Goal: Use online tool/utility: Utilize a website feature to perform a specific function

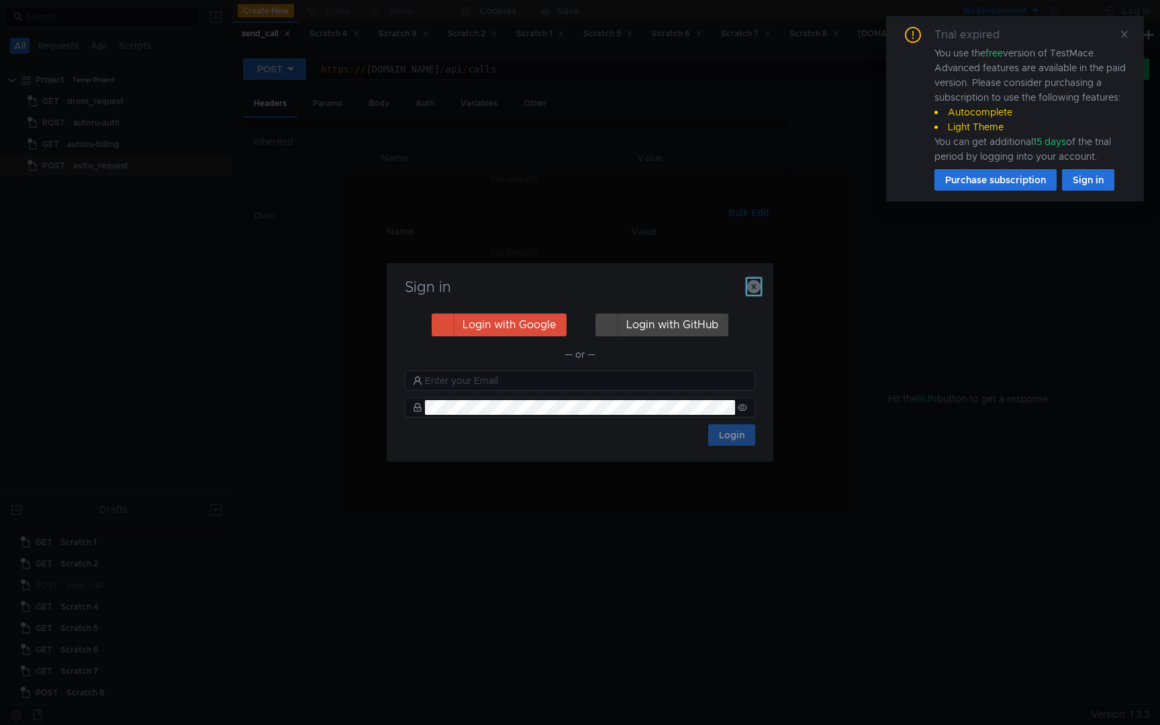
click at [752, 285] on icon "button" at bounding box center [753, 286] width 13 height 13
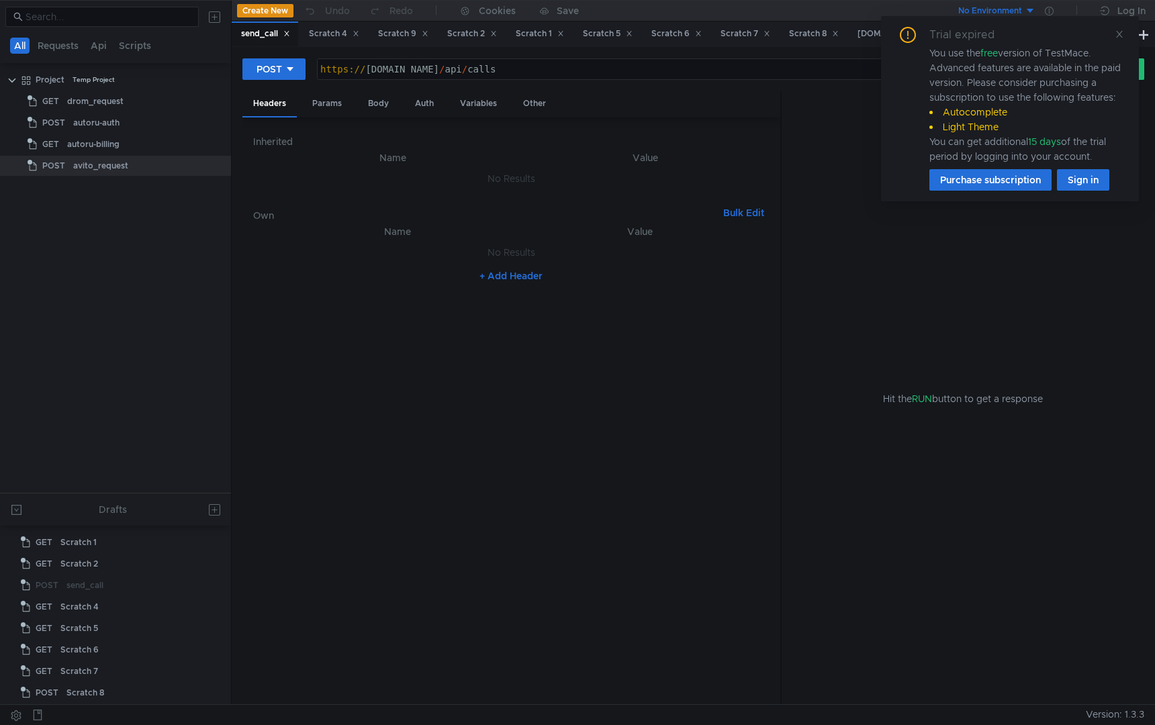
click at [1116, 34] on icon at bounding box center [1118, 34] width 9 height 9
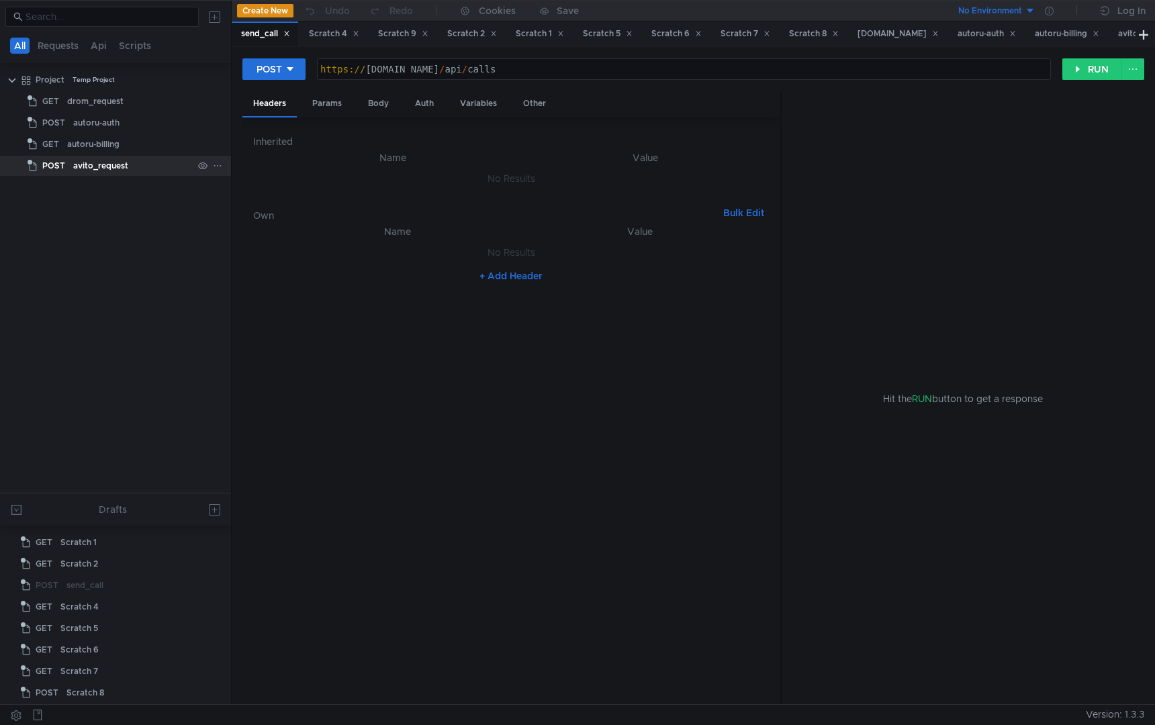
click at [125, 162] on div "avito_request" at bounding box center [100, 166] width 55 height 20
click at [119, 164] on div "avito_request" at bounding box center [100, 166] width 55 height 20
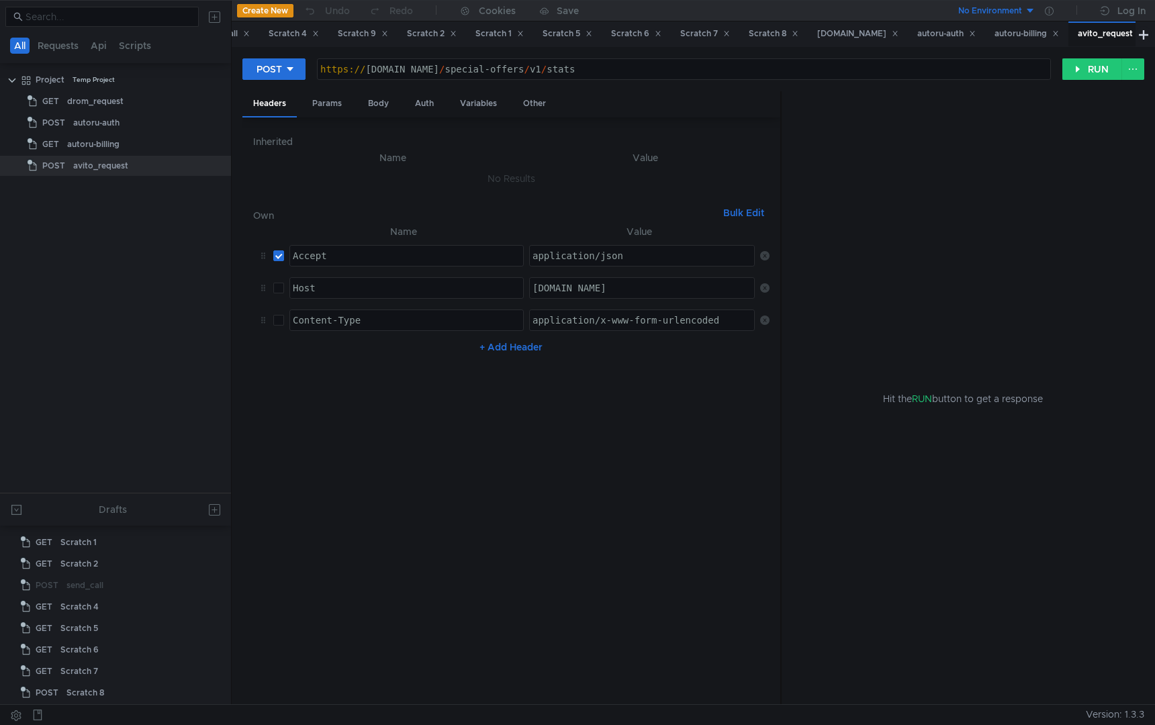
click at [589, 64] on div "https:// [DOMAIN_NAME] / special-offers / v1 / stats" at bounding box center [684, 80] width 732 height 32
click at [587, 70] on div "https:// [DOMAIN_NAME] / special-offers / v1 / stats" at bounding box center [684, 80] width 732 height 32
paste textarea "URL('[URL][DOMAIN_NAME]')"
click at [344, 69] on div "URL(' https:// [DOMAIN_NAME] / core / v1 / accounts / self')" at bounding box center [684, 80] width 732 height 32
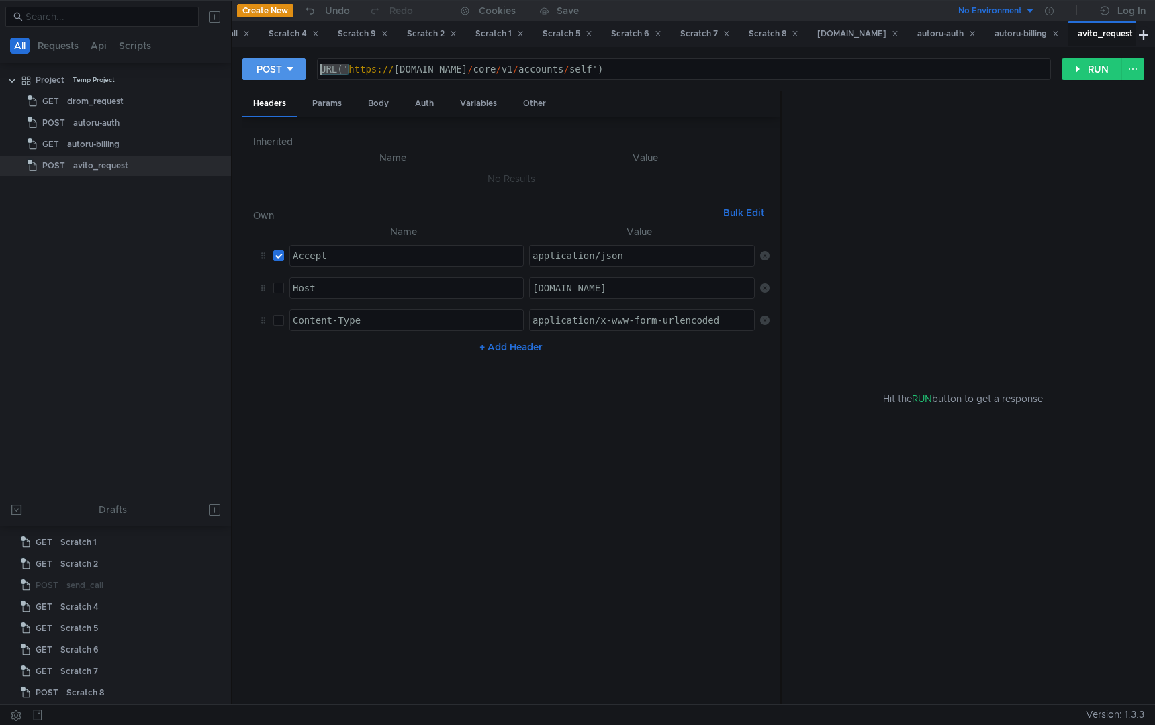
drag, startPoint x: 347, startPoint y: 69, endPoint x: 295, endPoint y: 75, distance: 52.0
click at [295, 75] on div "POST URL('[URL][DOMAIN_NAME]') URL(' https:// [DOMAIN_NAME] / core / v1 / accou…" at bounding box center [652, 69] width 820 height 23
click at [583, 68] on div "https:// [DOMAIN_NAME] / core / v1 / accounts / self')" at bounding box center [684, 80] width 732 height 32
type textarea "[URL][DOMAIN_NAME]"
click at [418, 101] on div "Auth" at bounding box center [424, 103] width 40 height 25
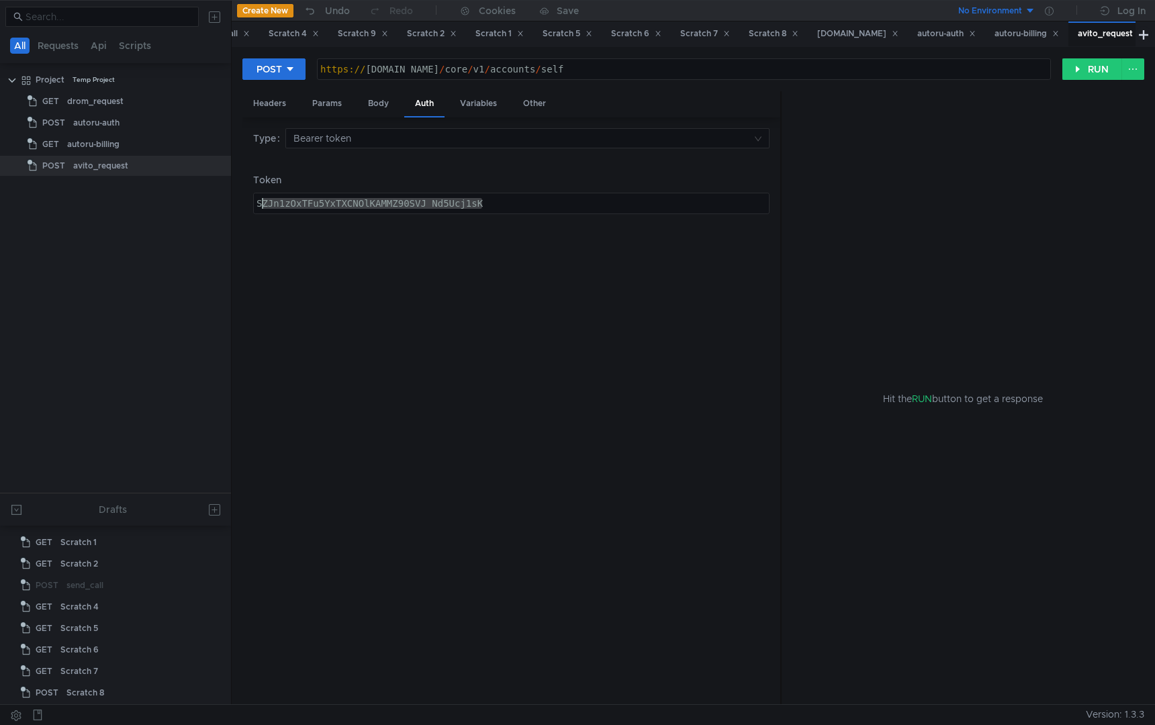
drag, startPoint x: 499, startPoint y: 209, endPoint x: 187, endPoint y: 193, distance: 312.6
click at [187, 193] on as-split "All Requests Api Scripts Project Temp Project GET drom_request POST autoru-auth…" at bounding box center [577, 352] width 1155 height 704
paste textarea "'PhYPoKreSuaFWG_IfZ4AegubN_Q_yD5lEZ1v7MMf'"
click at [514, 201] on div "'PhYPoKreSuaFWG_IfZ4AegubN_Q_yD5lEZ1v7MMf'" at bounding box center [511, 214] width 515 height 32
type textarea "PhYPoKreSuaFWG_IfZ4AegubN_Q_yD5lEZ1v7MMf"
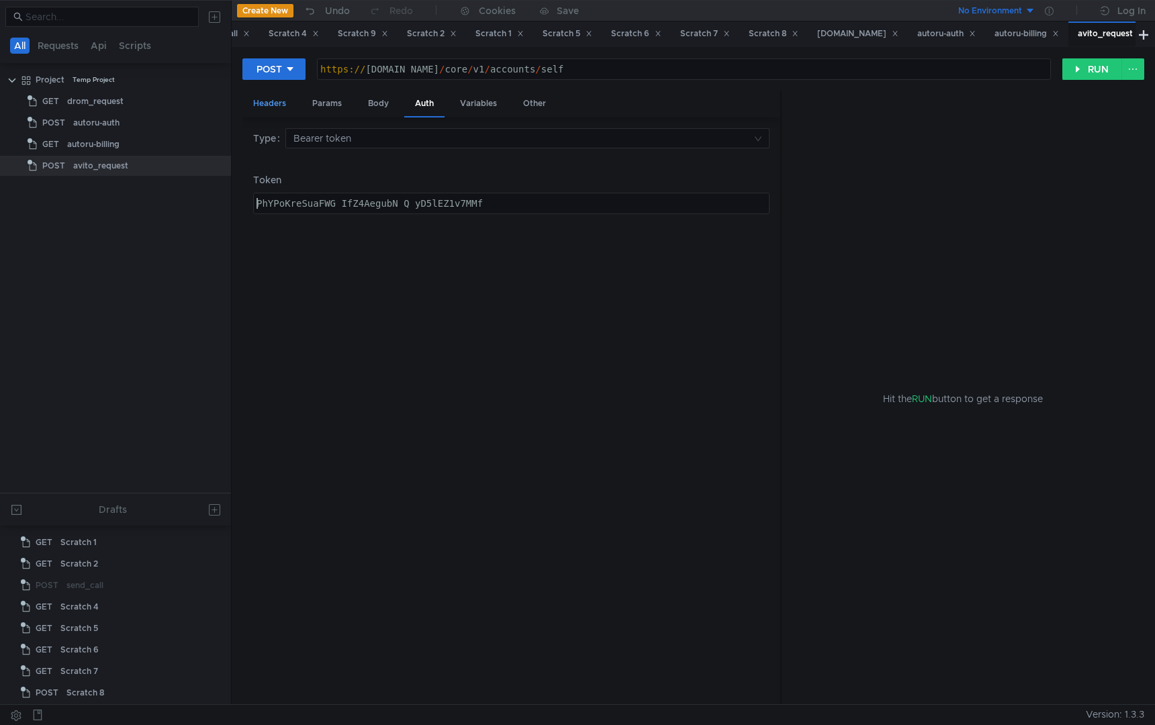
click at [266, 104] on div "Headers" at bounding box center [269, 103] width 54 height 25
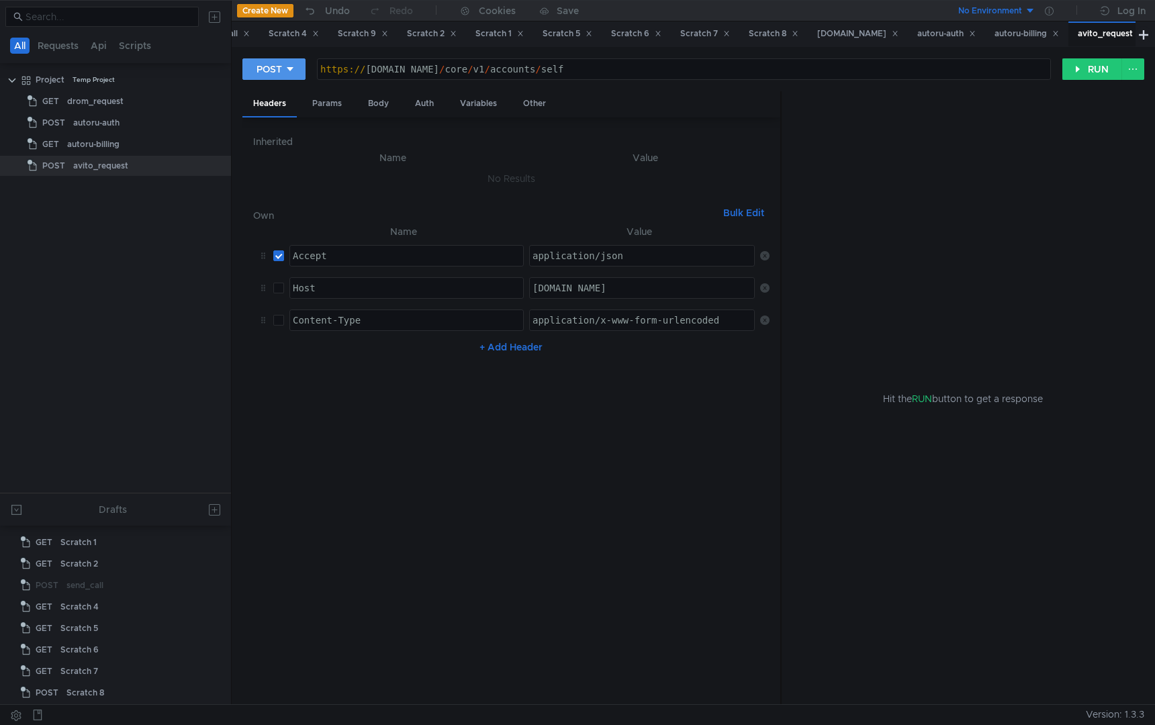
click at [293, 68] on icon at bounding box center [289, 68] width 9 height 9
click at [268, 97] on li "GET" at bounding box center [273, 97] width 63 height 21
click at [375, 99] on div "Auth" at bounding box center [377, 103] width 40 height 25
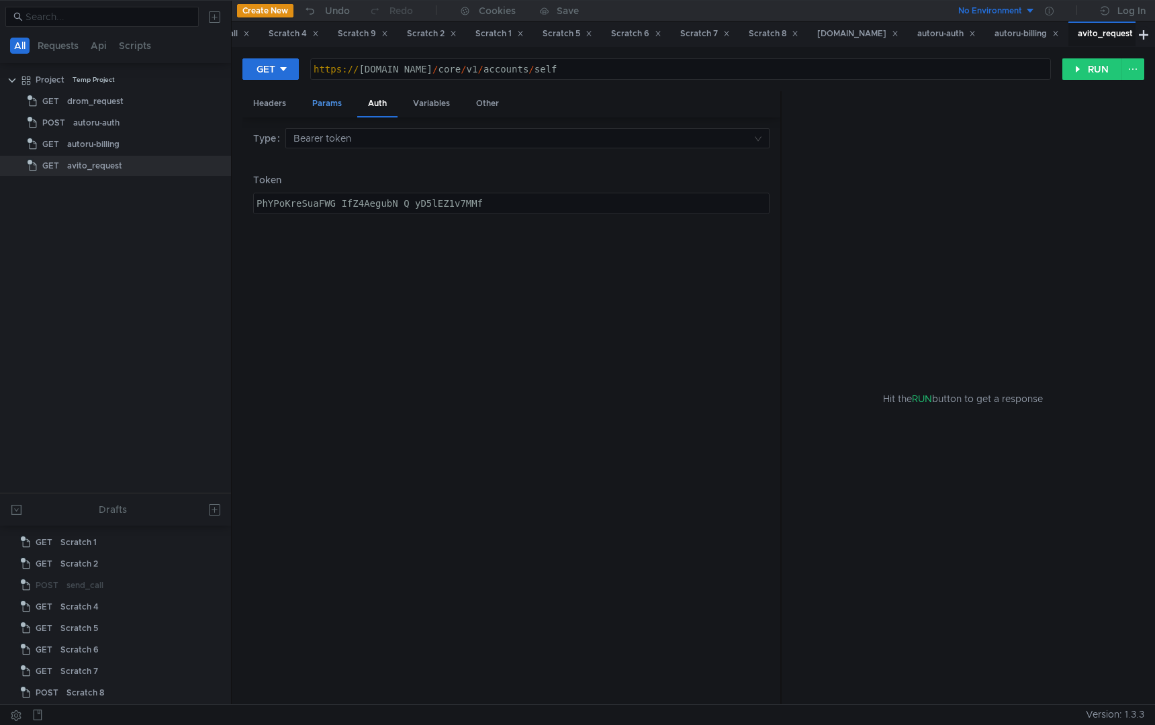
click at [332, 100] on div "Params" at bounding box center [326, 103] width 51 height 25
click at [271, 104] on div "Headers" at bounding box center [269, 103] width 54 height 25
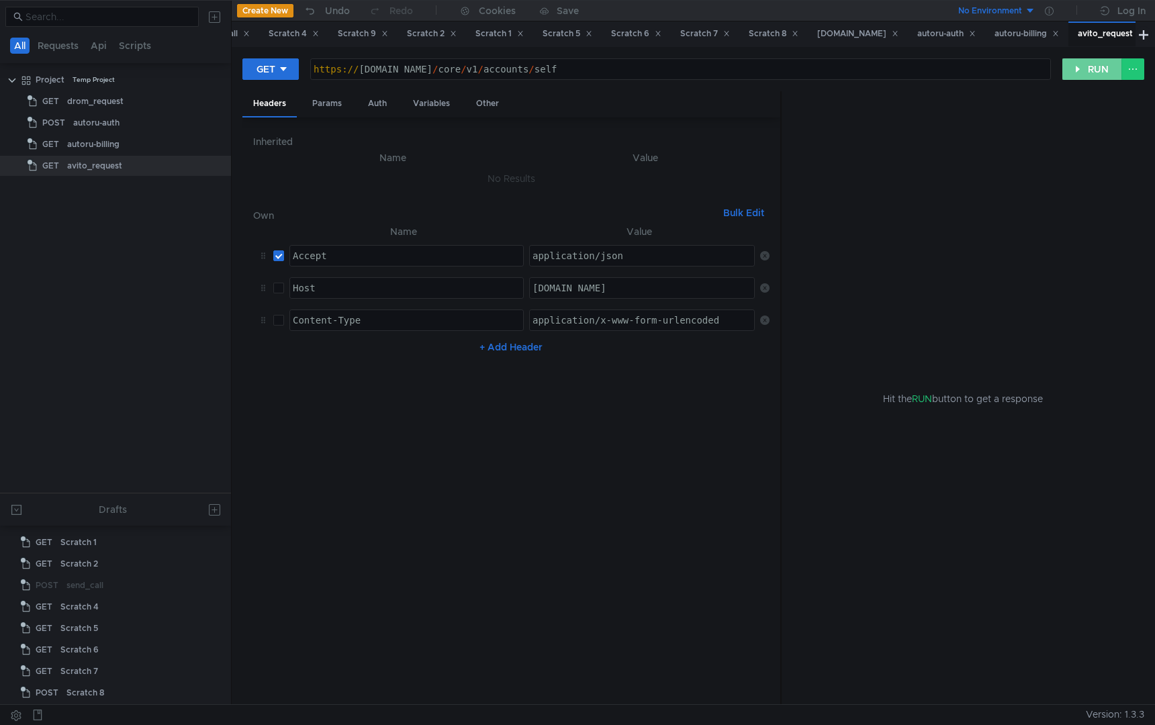
click at [1103, 69] on button "RUN" at bounding box center [1092, 68] width 60 height 21
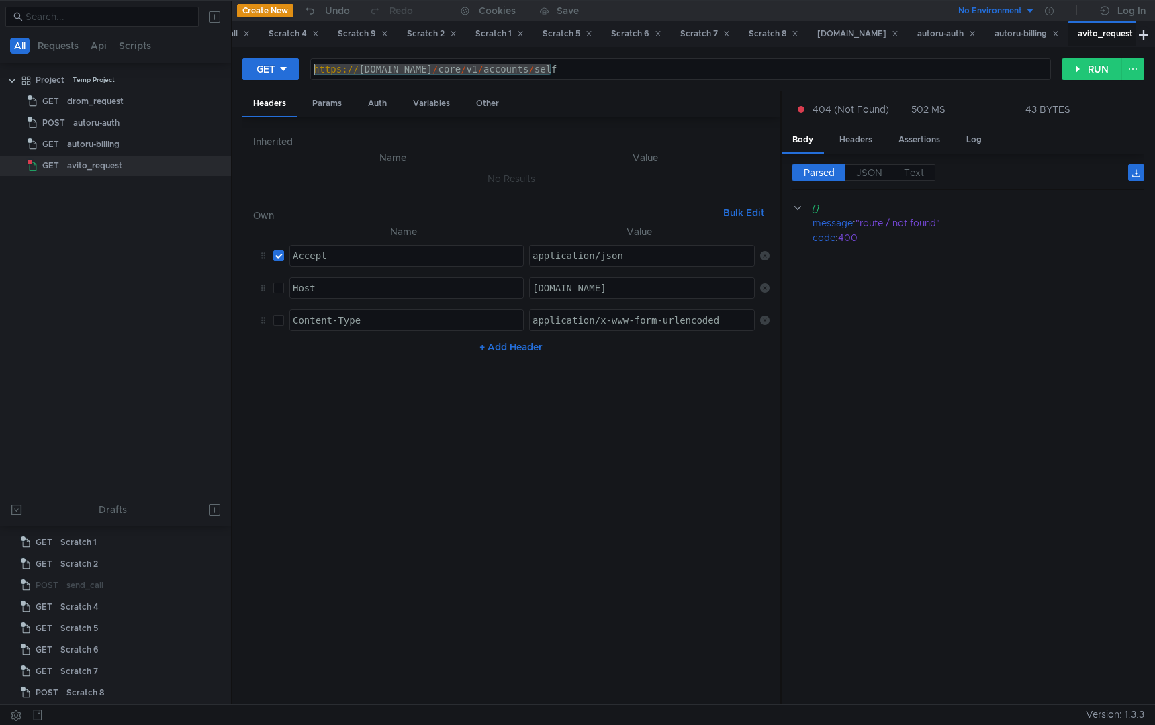
drag, startPoint x: 563, startPoint y: 70, endPoint x: 305, endPoint y: 63, distance: 257.2
click at [305, 63] on div "GET [URL][DOMAIN_NAME] https:// [DOMAIN_NAME] / core / v1 / accounts / self ההה…" at bounding box center [652, 69] width 820 height 23
type textarea "Accept"
click at [366, 252] on div "Accept" at bounding box center [406, 266] width 233 height 32
drag, startPoint x: 326, startPoint y: 255, endPoint x: 293, endPoint y: 254, distance: 32.9
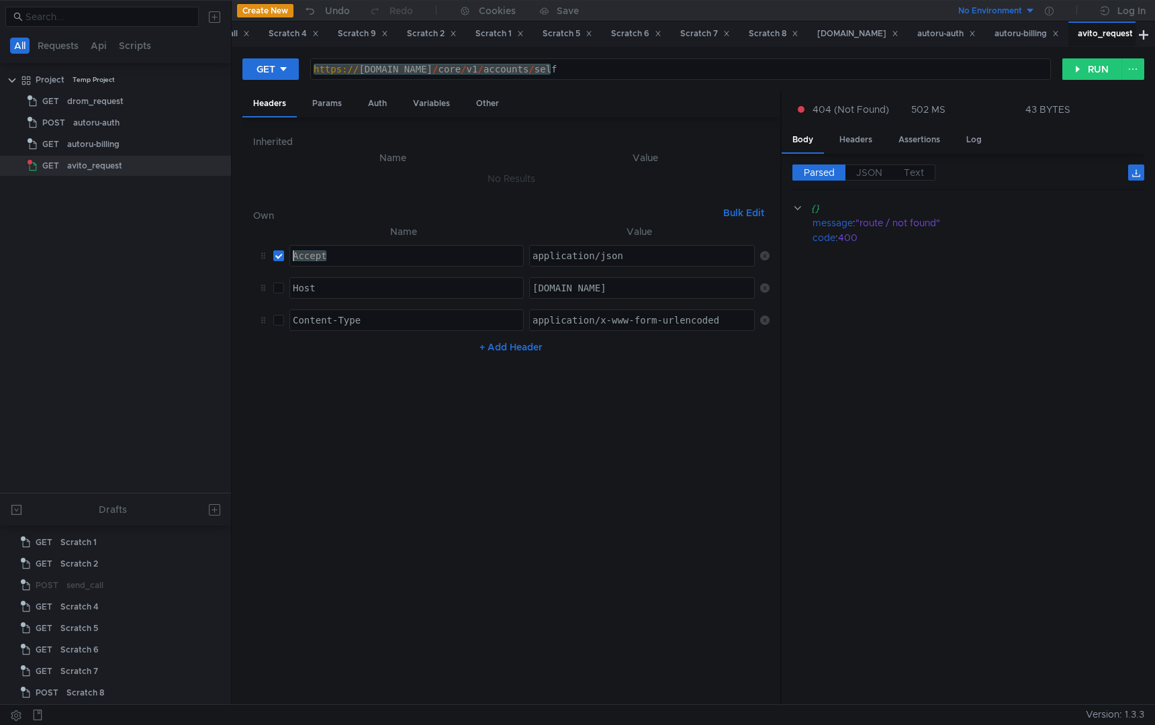
click at [293, 254] on div "Accept" at bounding box center [406, 266] width 233 height 32
click at [377, 103] on div "Auth" at bounding box center [377, 103] width 40 height 25
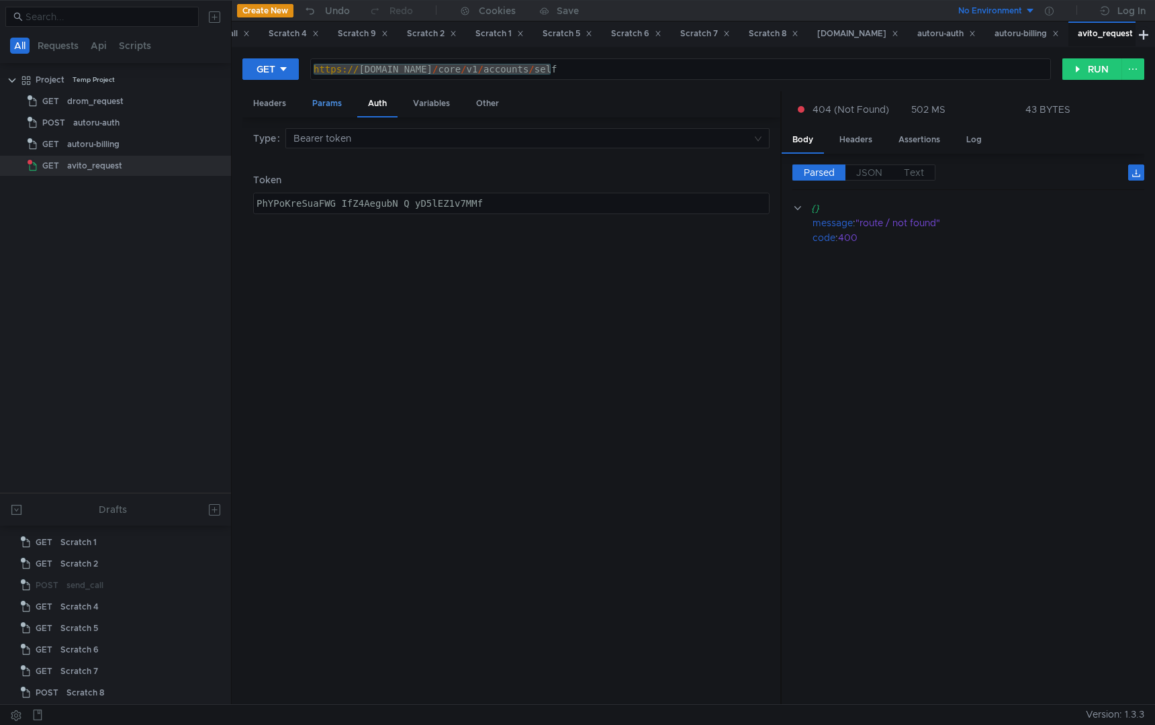
click at [342, 107] on div "Params" at bounding box center [326, 103] width 51 height 25
click at [391, 105] on div "Auth" at bounding box center [377, 103] width 40 height 25
click at [428, 101] on div "Variables" at bounding box center [431, 103] width 58 height 25
click at [369, 101] on div "Auth" at bounding box center [377, 103] width 40 height 25
drag, startPoint x: 486, startPoint y: 199, endPoint x: 475, endPoint y: 198, distance: 11.5
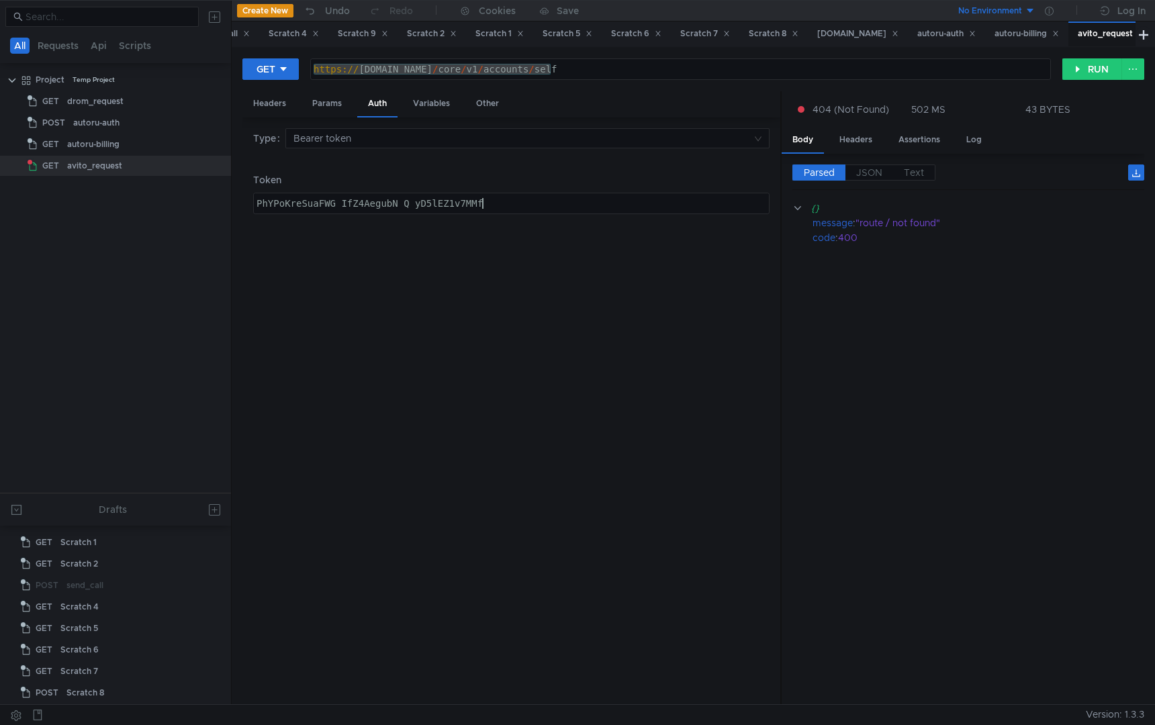
click at [475, 198] on div "PhYPoKreSuaFWG_IfZ4AegubN_Q_yD5lEZ1v7MMf" at bounding box center [511, 214] width 515 height 32
click at [522, 201] on div "PhYPoKreSuaFWG_IfZ4AegubN_Q_yD5lEZ1v7MMf" at bounding box center [511, 203] width 515 height 20
click at [393, 205] on div "PhYPoKreSuaFWG_IfZ4AegubN_Q_yD5lEZ1v7MMf" at bounding box center [511, 214] width 515 height 32
click at [879, 175] on span "JSON" at bounding box center [869, 172] width 26 height 12
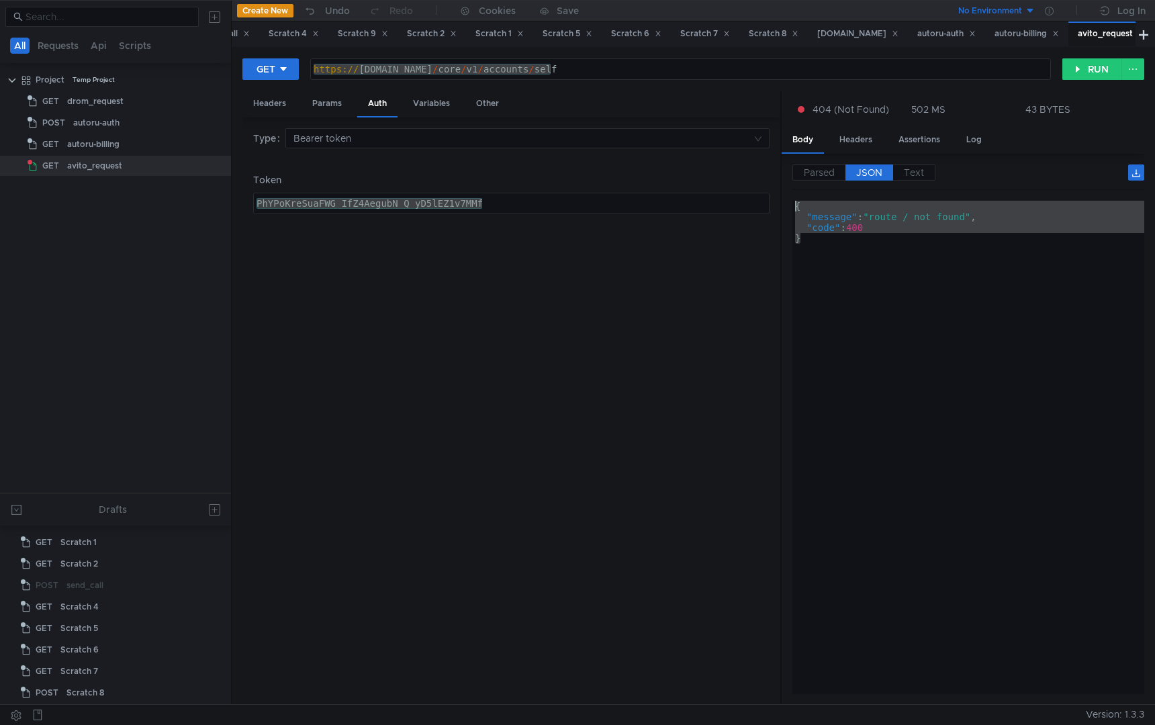
drag, startPoint x: 806, startPoint y: 244, endPoint x: 795, endPoint y: 203, distance: 42.5
click at [795, 203] on div "{ "message" : "route / not found" , "code" : 400 }" at bounding box center [968, 458] width 352 height 515
type textarea "{ "message": "route / not found","
click at [632, 234] on div "Type Bearer token [AUTH_TOKEN] PhYPoKreSuaFWG_IfZ4AegubN_Q_yD5lEZ1v7MMf ההההההה…" at bounding box center [511, 411] width 516 height 566
click at [1104, 76] on button "RUN" at bounding box center [1092, 68] width 60 height 21
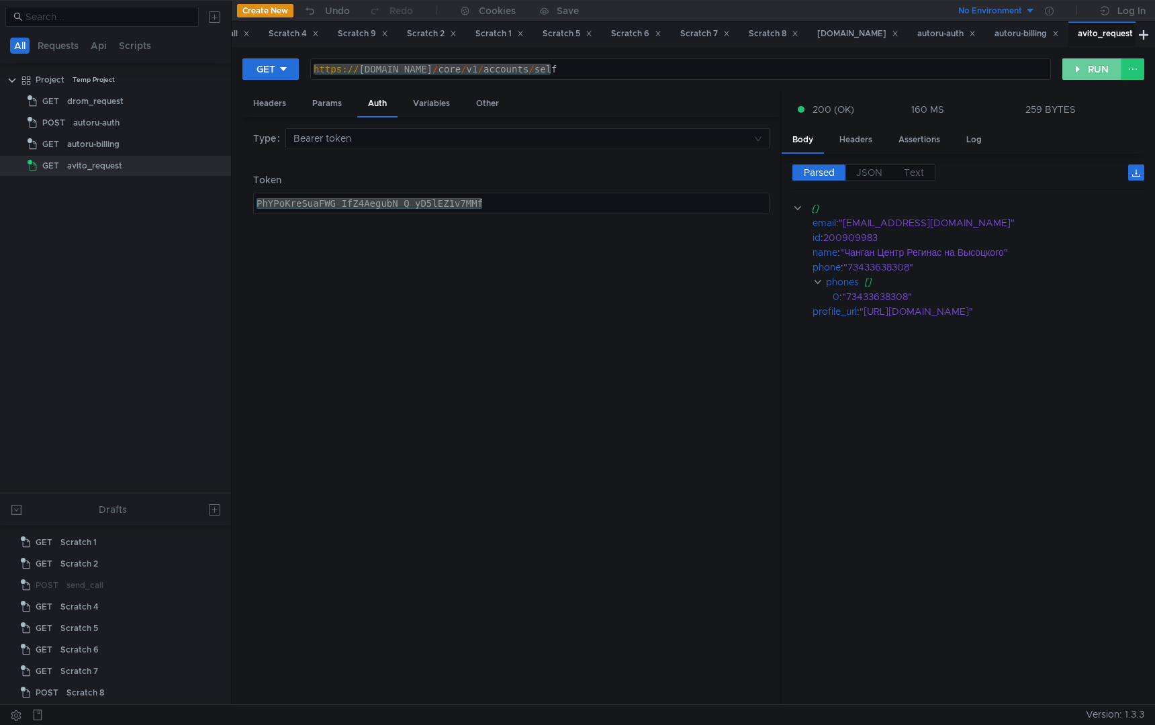
click at [1077, 69] on button "RUN" at bounding box center [1092, 68] width 60 height 21
